Goal: Find specific page/section: Find specific page/section

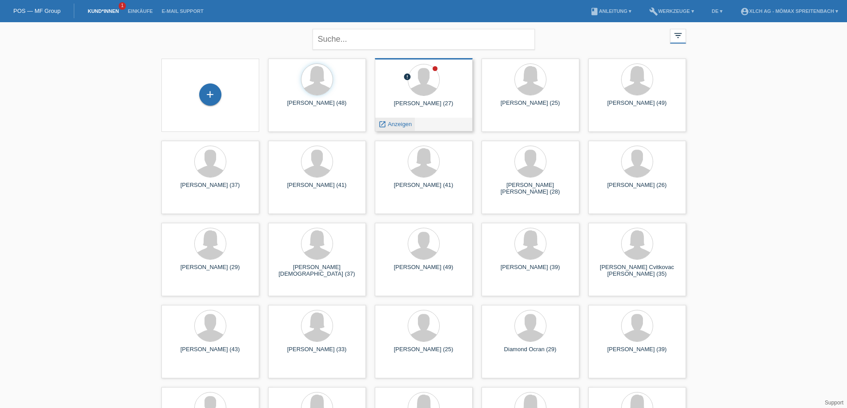
click at [398, 124] on span "Anzeigen" at bounding box center [400, 124] width 24 height 7
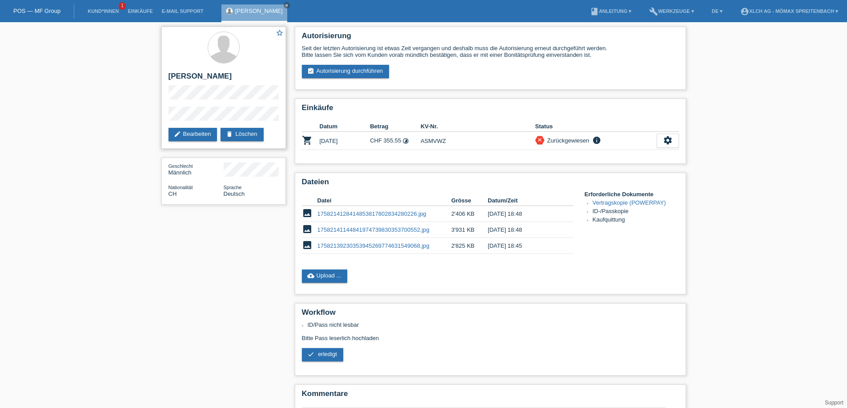
click at [166, 119] on div "star_border [PERSON_NAME] edit Bearbeiten delete Löschen" at bounding box center [223, 88] width 124 height 122
click at [430, 140] on td "ASMVWZ" at bounding box center [477, 141] width 115 height 18
copy td "ASMVWZ"
click at [265, 3] on div "[PERSON_NAME] close" at bounding box center [256, 11] width 70 height 22
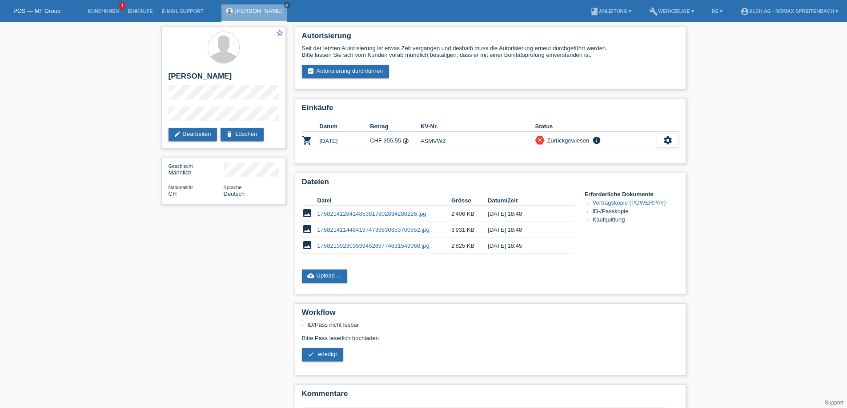
click at [284, 6] on icon "close" at bounding box center [286, 5] width 4 height 4
click at [103, 12] on link "Kund*innen" at bounding box center [103, 10] width 40 height 5
